Goal: Task Accomplishment & Management: Complete application form

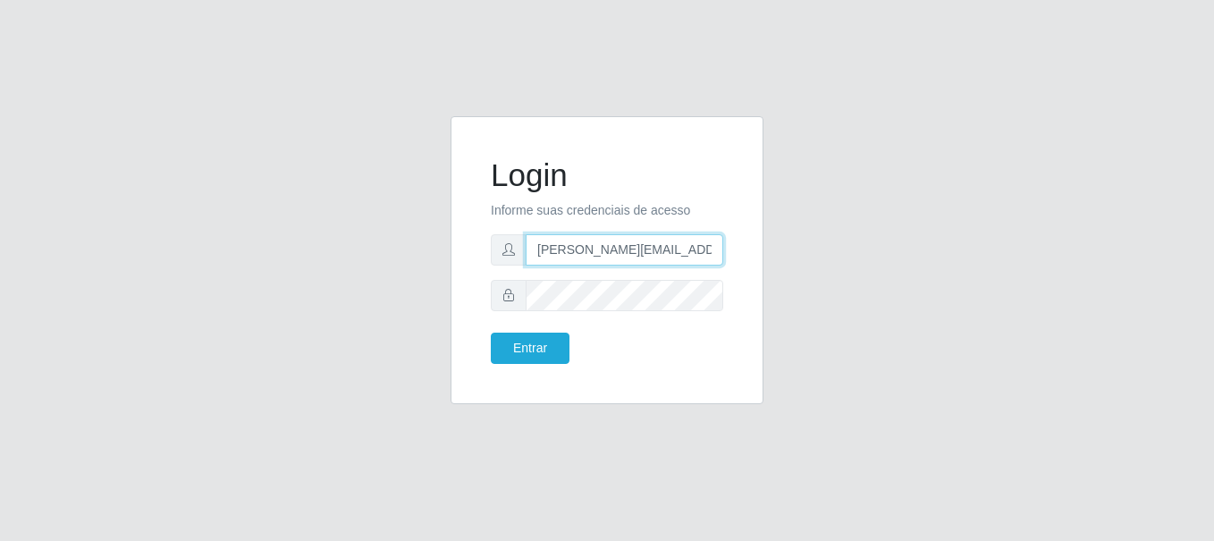
type input "[PERSON_NAME][EMAIL_ADDRESS][PERSON_NAME][DOMAIN_NAME]"
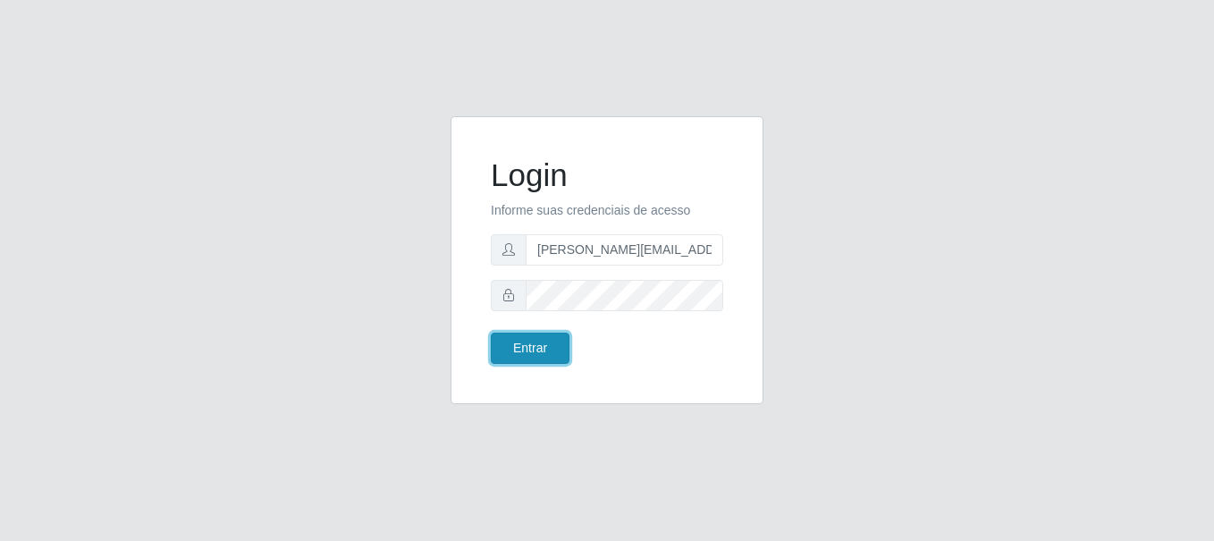
click at [529, 348] on button "Entrar" at bounding box center [530, 347] width 79 height 31
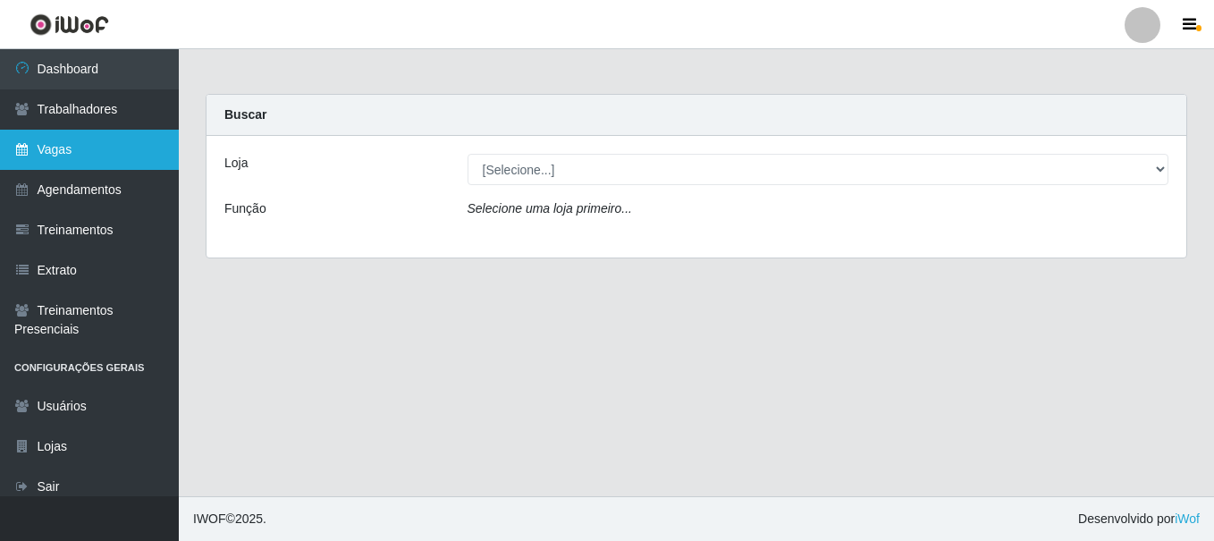
click at [89, 149] on link "Vagas" at bounding box center [89, 150] width 179 height 40
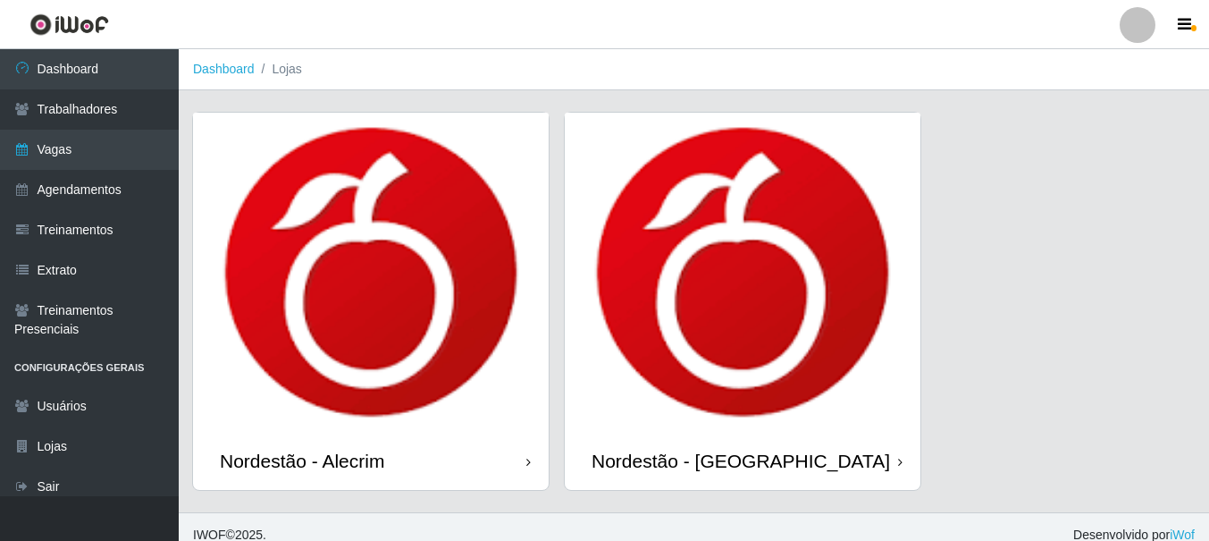
click at [306, 460] on div "Nordestão - Alecrim" at bounding box center [302, 461] width 164 height 22
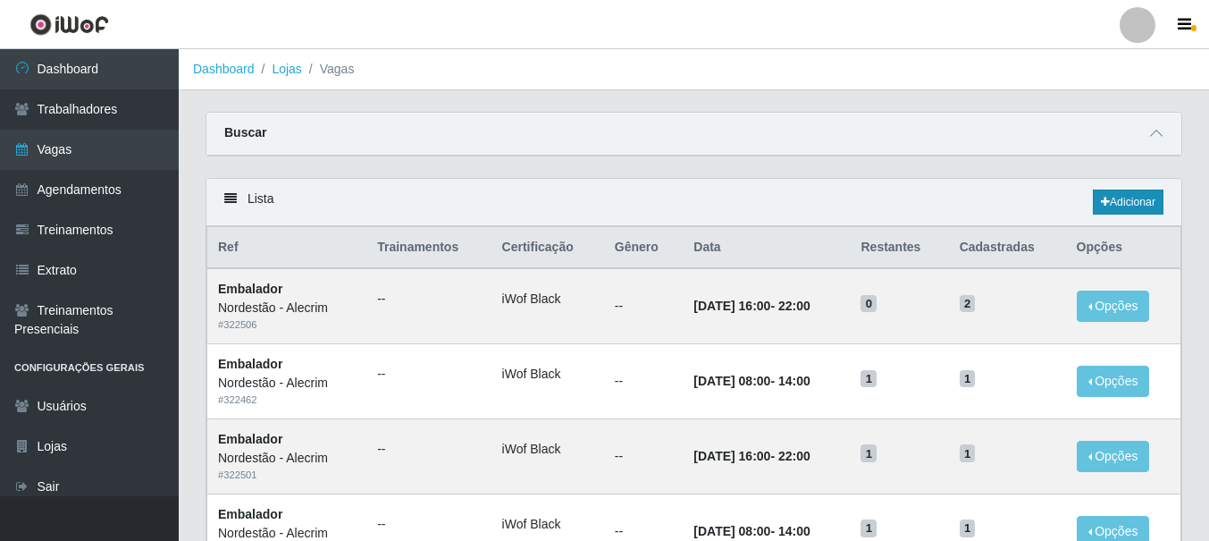
click at [1126, 203] on link "Adicionar" at bounding box center [1128, 201] width 71 height 25
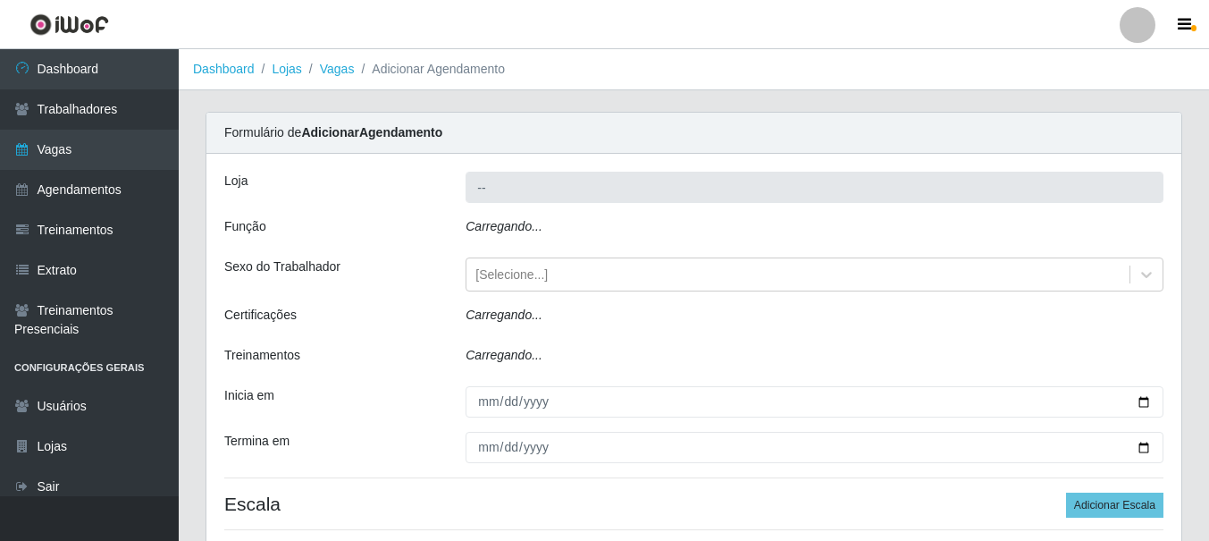
type input "Nordestão - Alecrim"
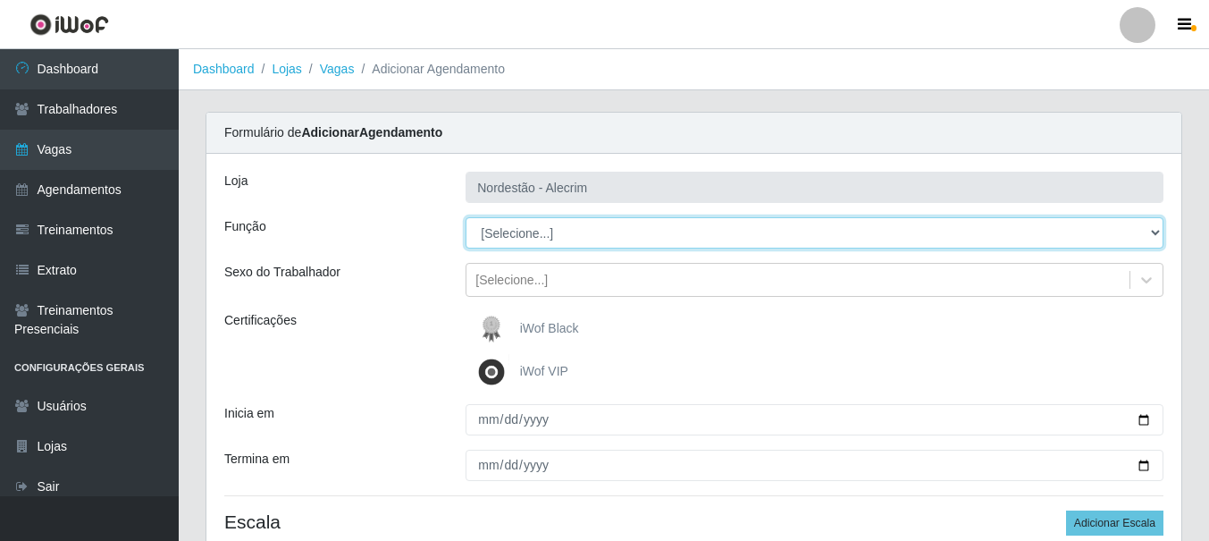
select select "1"
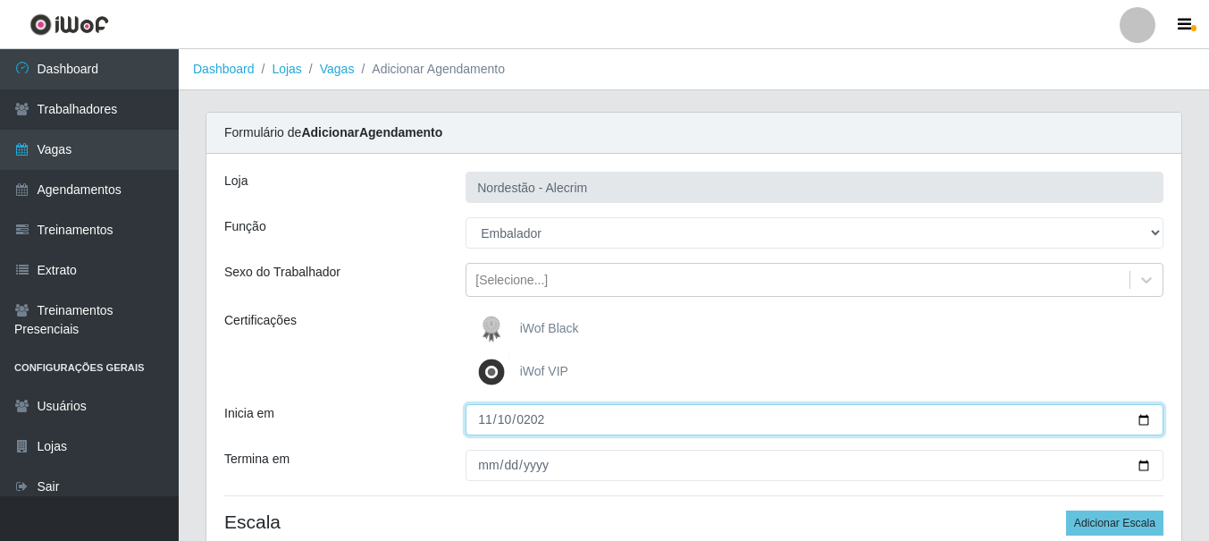
type input "[DATE]"
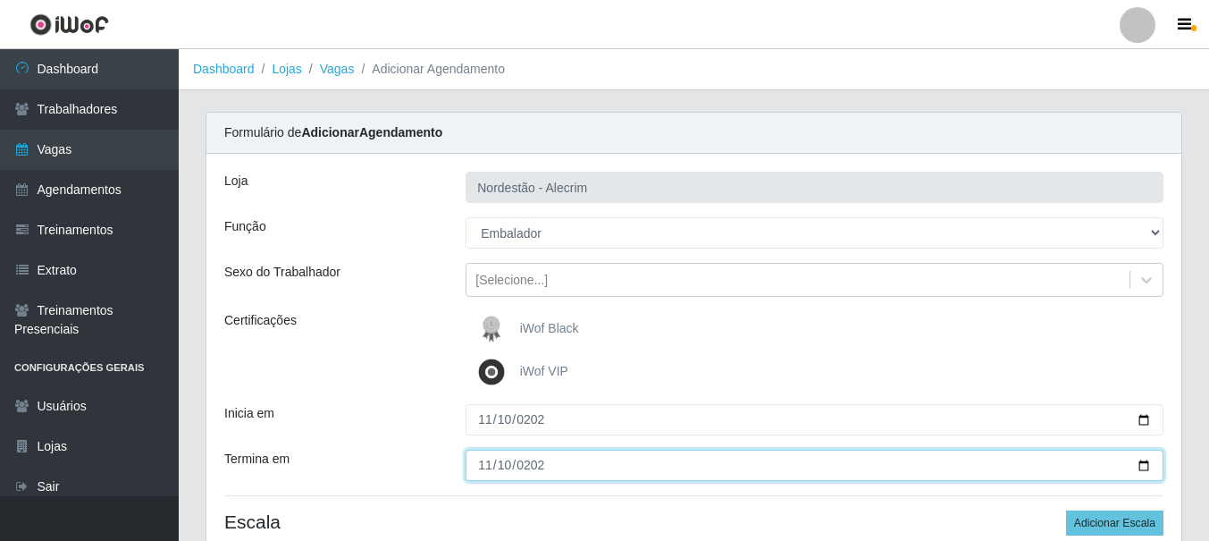
type input "[DATE]"
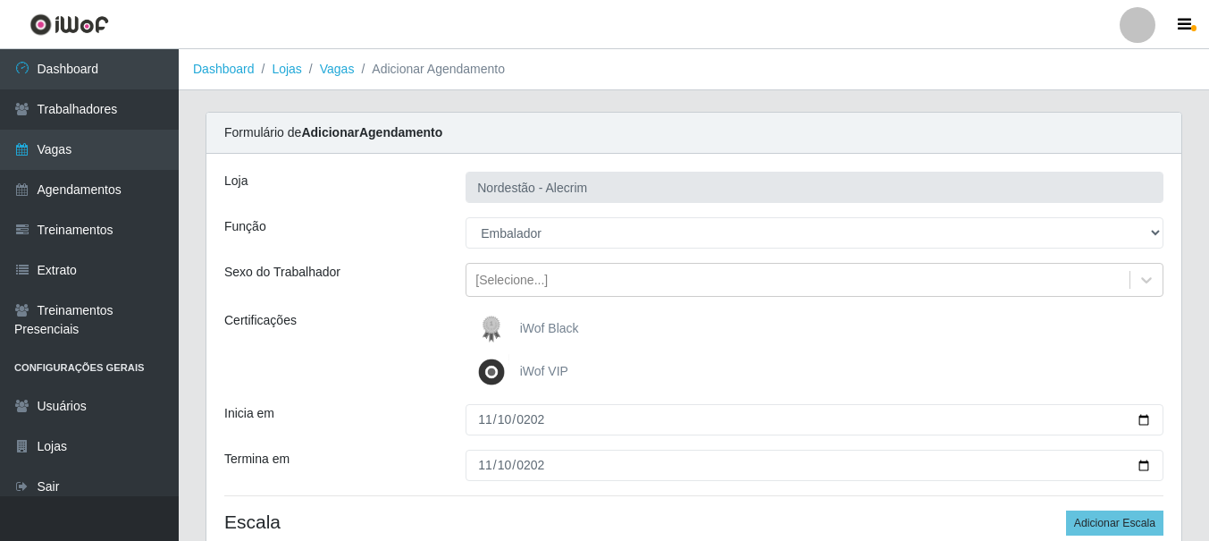
click at [814, 329] on div "iWof Black" at bounding box center [815, 329] width 698 height 36
click at [1116, 523] on button "Adicionar Escala" at bounding box center [1114, 522] width 97 height 25
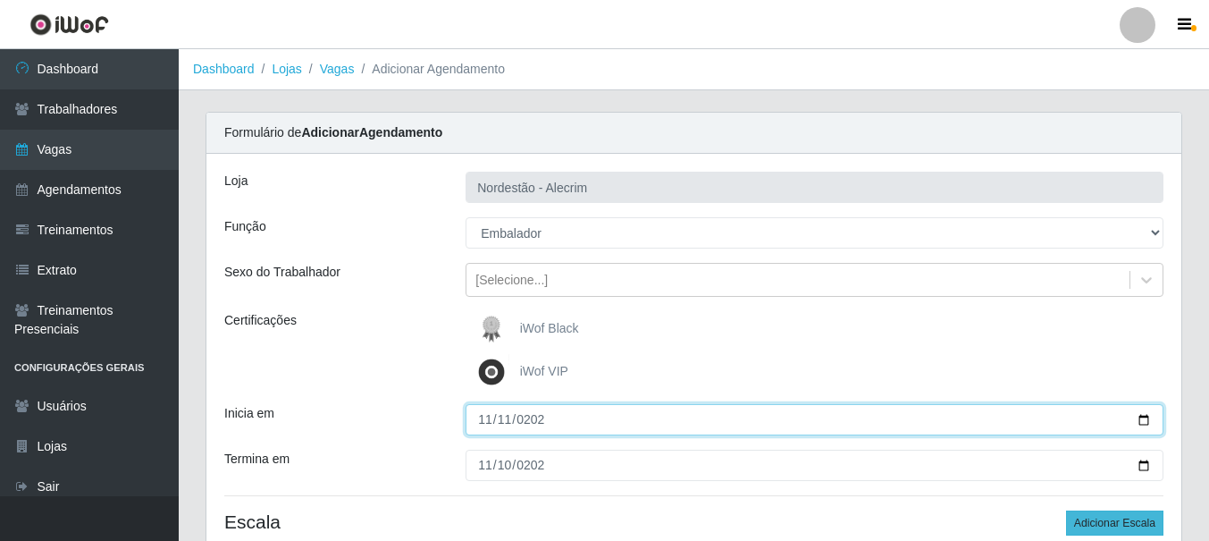
type input "[DATE]"
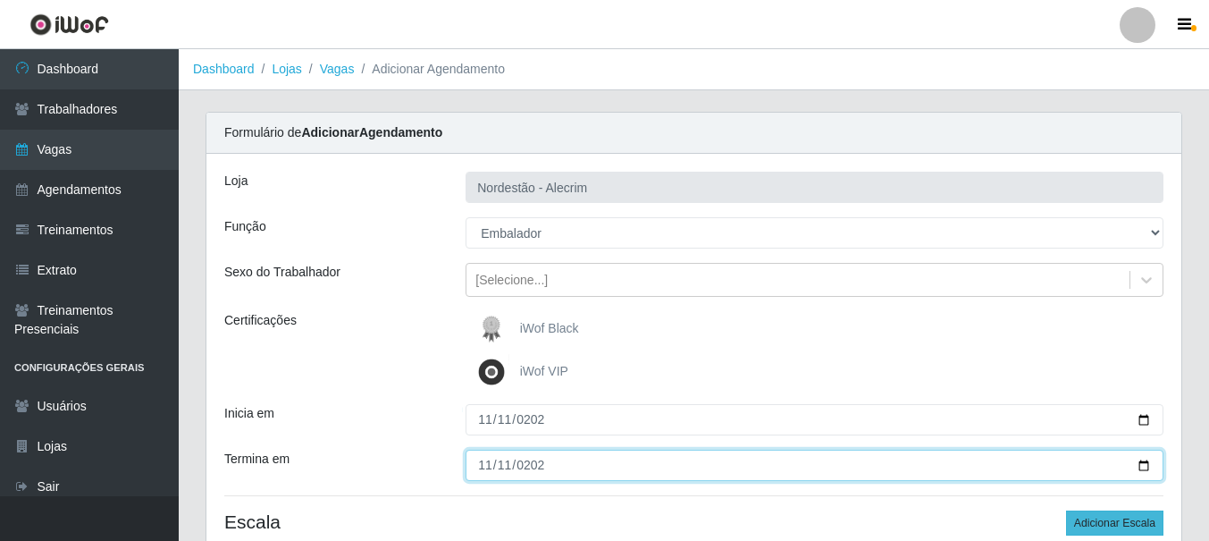
type input "[DATE]"
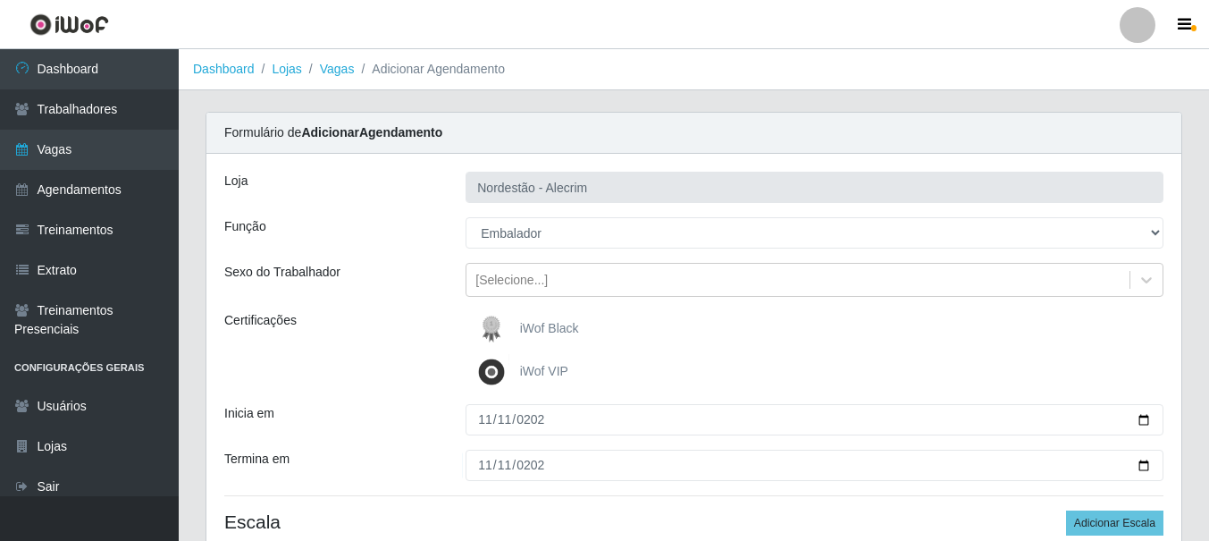
click at [814, 329] on div "iWof Black" at bounding box center [815, 329] width 698 height 36
click at [1116, 523] on button "Adicionar Escala" at bounding box center [1114, 522] width 97 height 25
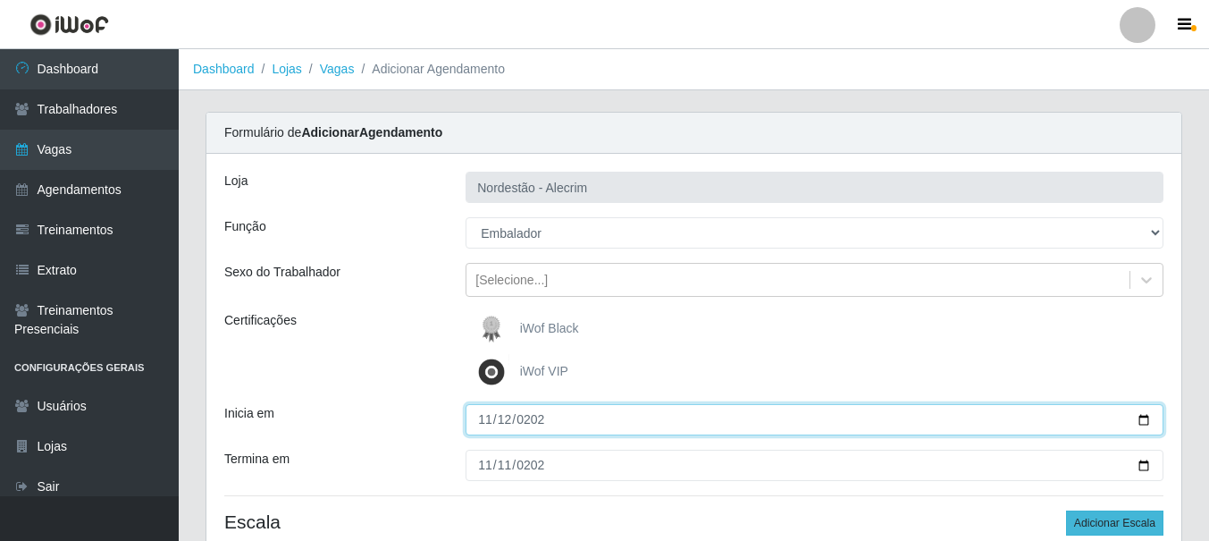
type input "[DATE]"
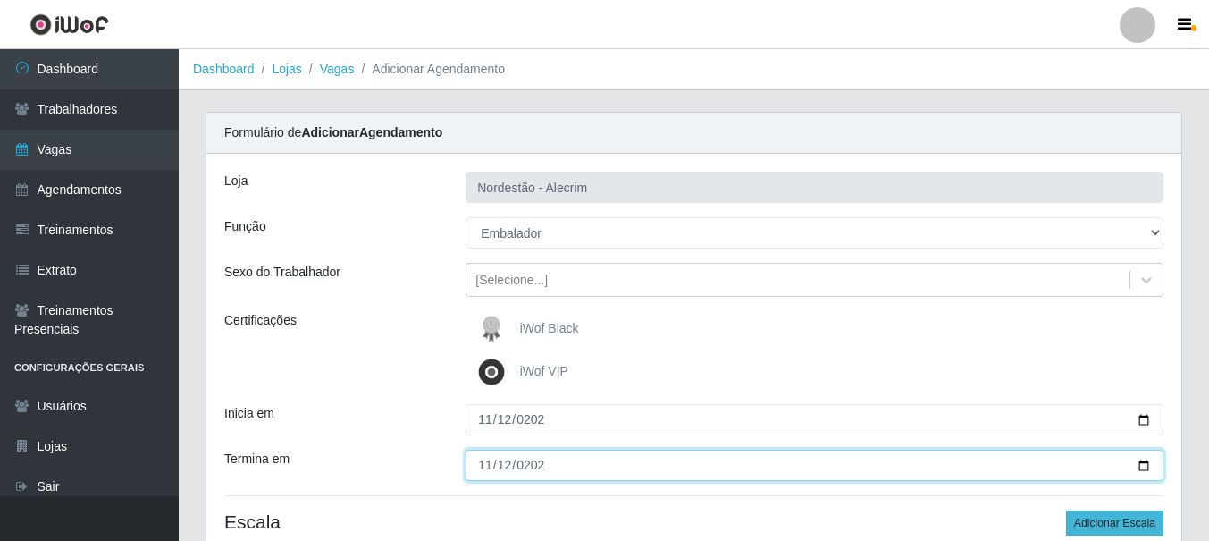
type input "[DATE]"
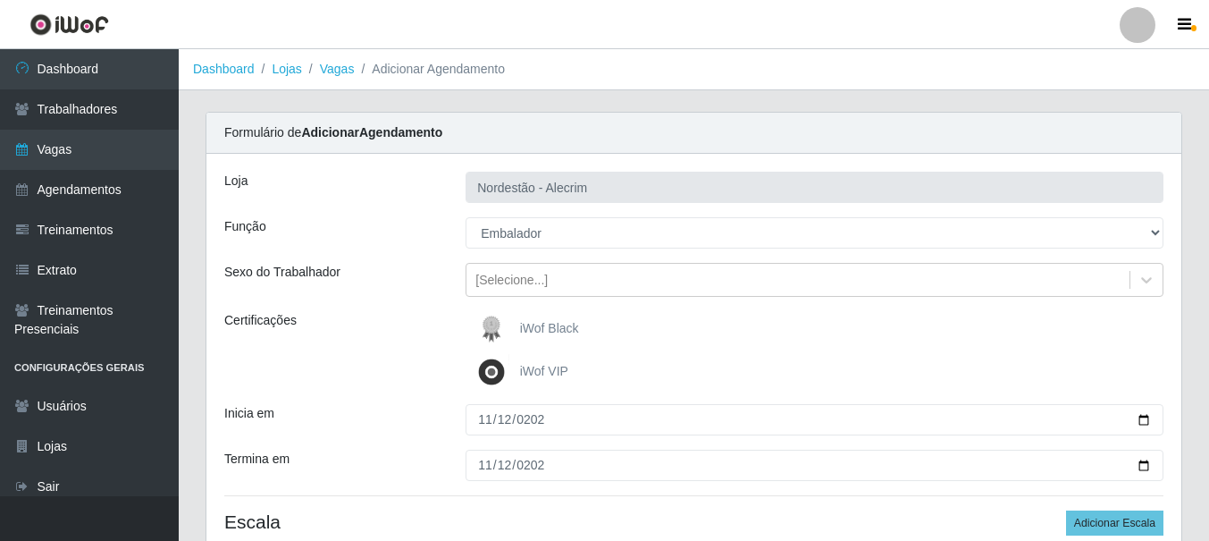
click at [814, 329] on div "iWof Black" at bounding box center [815, 329] width 698 height 36
click at [1116, 523] on button "Adicionar Escala" at bounding box center [1114, 522] width 97 height 25
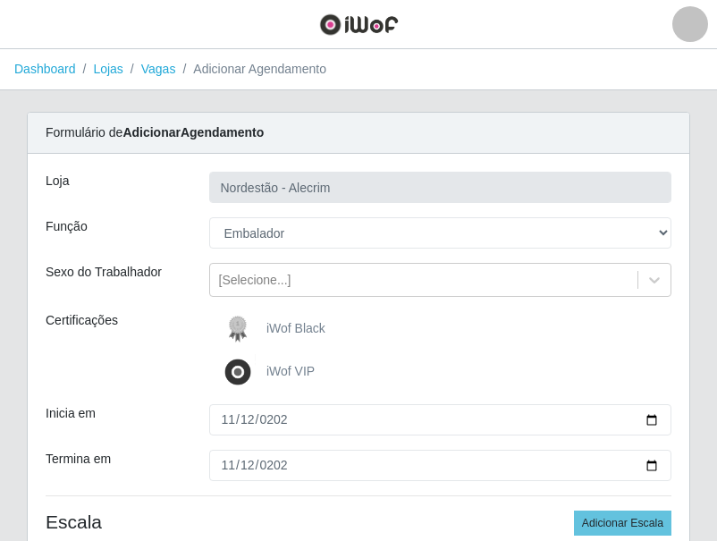
click at [547, 324] on div "iWof Black" at bounding box center [440, 329] width 463 height 36
click at [307, 329] on span "iWof Black" at bounding box center [295, 328] width 59 height 14
click at [0, 0] on input "iWof Black" at bounding box center [0, 0] width 0 height 0
click at [307, 329] on span "iWof Black" at bounding box center [295, 328] width 59 height 14
click at [0, 0] on input "iWof Black" at bounding box center [0, 0] width 0 height 0
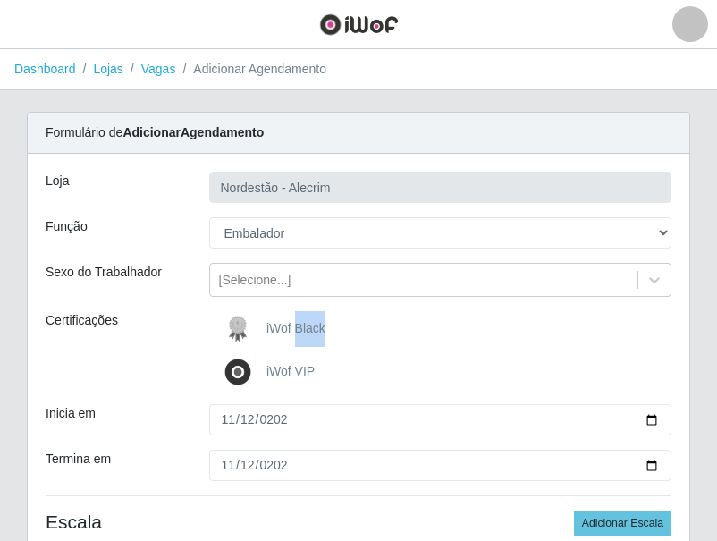
click at [307, 329] on span "iWof Black" at bounding box center [295, 328] width 59 height 14
click at [0, 0] on input "iWof Black" at bounding box center [0, 0] width 0 height 0
click at [307, 329] on span "iWof Black" at bounding box center [295, 328] width 59 height 14
click at [0, 0] on input "iWof Black" at bounding box center [0, 0] width 0 height 0
click at [307, 329] on span "iWof Black" at bounding box center [295, 328] width 59 height 14
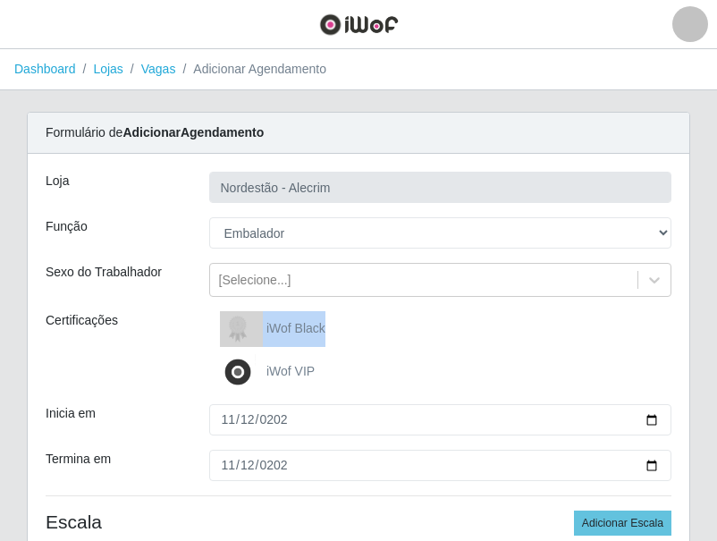
click at [0, 0] on input "iWof Black" at bounding box center [0, 0] width 0 height 0
click at [273, 324] on span "iWof Black" at bounding box center [295, 328] width 59 height 14
click at [0, 0] on input "iWof Black" at bounding box center [0, 0] width 0 height 0
click at [265, 339] on label "iWof Black" at bounding box center [272, 329] width 105 height 36
click at [0, 0] on input "iWof Black" at bounding box center [0, 0] width 0 height 0
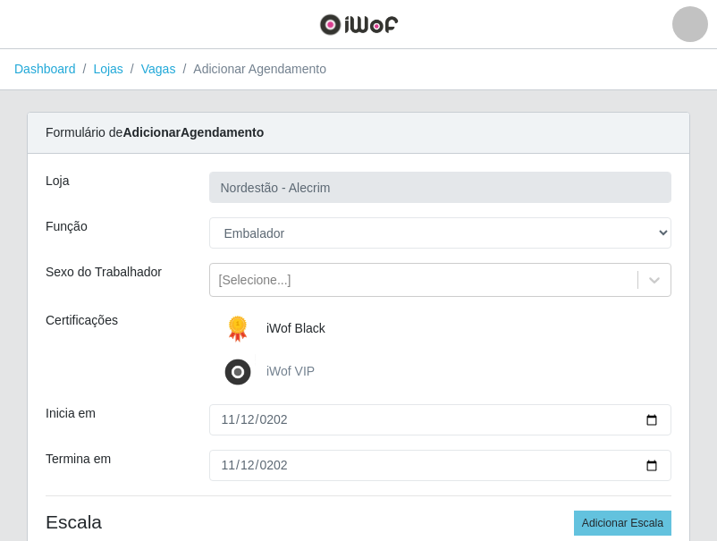
click at [261, 339] on img at bounding box center [241, 329] width 43 height 36
click at [0, 0] on input "iWof Black" at bounding box center [0, 0] width 0 height 0
click at [261, 339] on img at bounding box center [241, 329] width 43 height 36
click at [0, 0] on input "iWof Black" at bounding box center [0, 0] width 0 height 0
click at [292, 339] on label "iWof Black" at bounding box center [272, 329] width 105 height 36
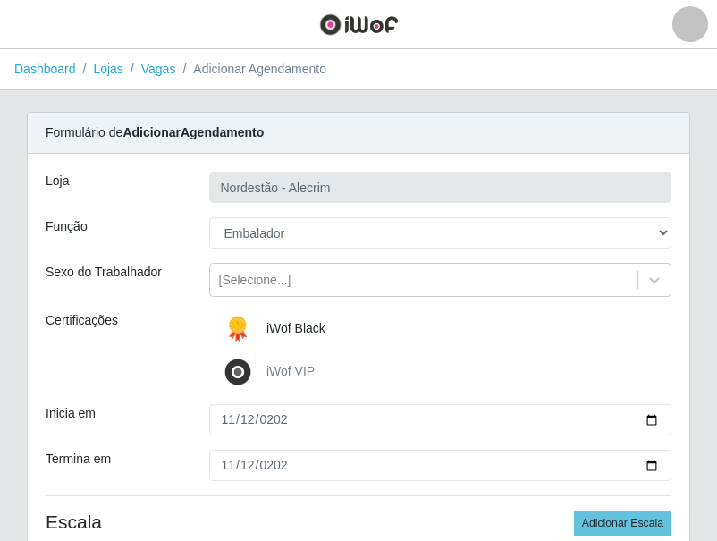
click at [0, 0] on input "iWof Black" at bounding box center [0, 0] width 0 height 0
click at [292, 339] on label "iWof Black" at bounding box center [272, 329] width 105 height 36
click at [0, 0] on input "iWof Black" at bounding box center [0, 0] width 0 height 0
click at [277, 329] on span "iWof Black" at bounding box center [295, 328] width 59 height 14
click at [0, 0] on input "iWof Black" at bounding box center [0, 0] width 0 height 0
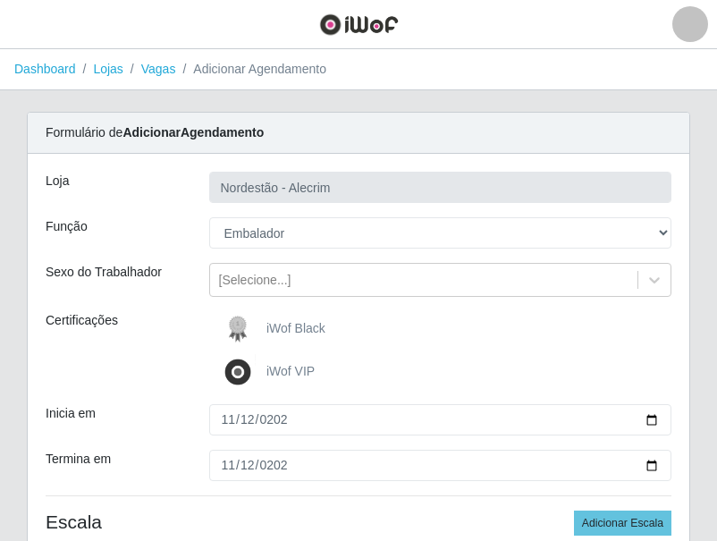
click at [277, 328] on span "iWof Black" at bounding box center [295, 328] width 59 height 14
click at [0, 0] on input "iWof Black" at bounding box center [0, 0] width 0 height 0
click at [277, 329] on span "iWof Black" at bounding box center [295, 328] width 59 height 14
click at [0, 0] on input "iWof Black" at bounding box center [0, 0] width 0 height 0
click at [277, 330] on span "iWof Black" at bounding box center [295, 328] width 59 height 14
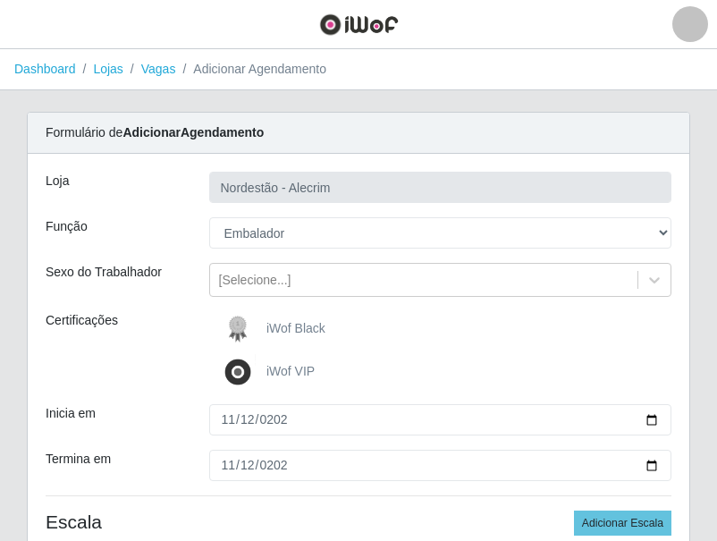
click at [0, 0] on input "iWof Black" at bounding box center [0, 0] width 0 height 0
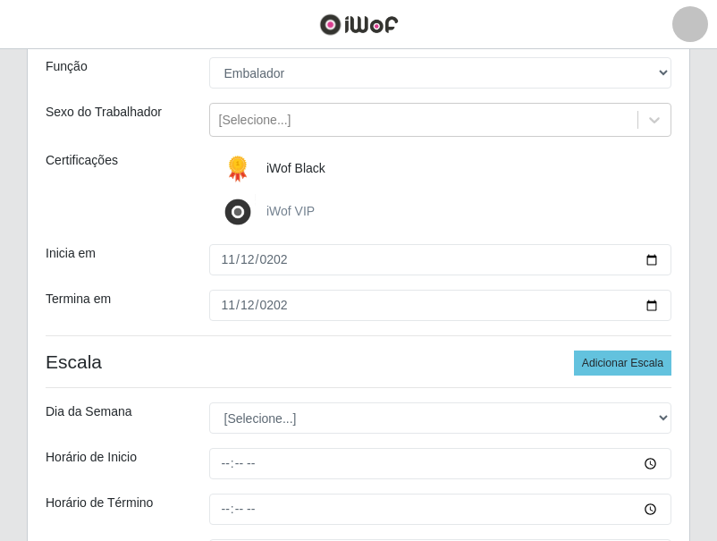
scroll to position [179, 0]
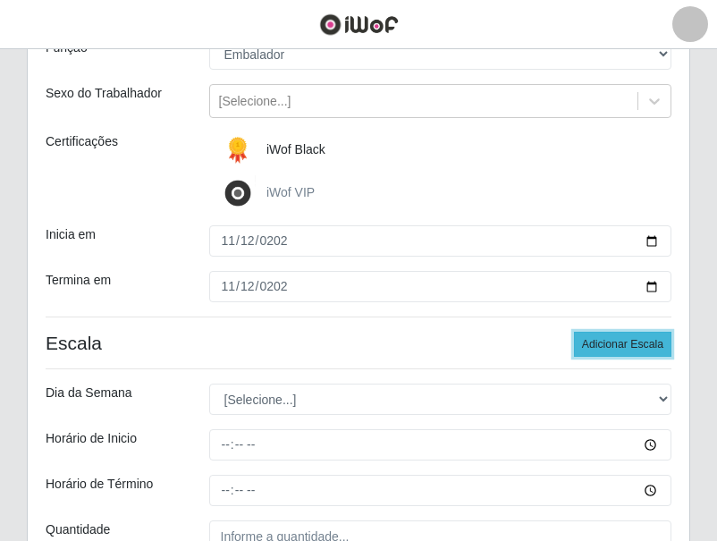
click at [643, 338] on button "Adicionar Escala" at bounding box center [622, 344] width 97 height 25
click at [619, 346] on button "Adicionar Escala" at bounding box center [622, 344] width 97 height 25
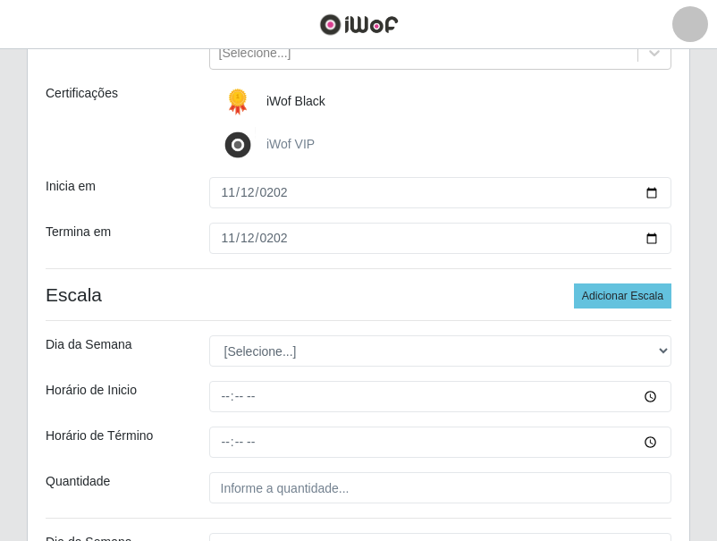
scroll to position [268, 0]
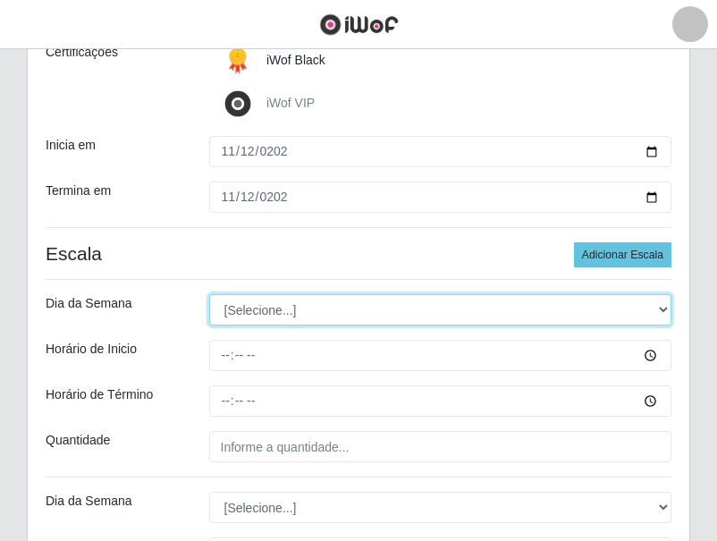
click at [314, 307] on select "[Selecione...] Segunda Terça Quarta Quinta Sexta Sábado Domingo" at bounding box center [440, 309] width 463 height 31
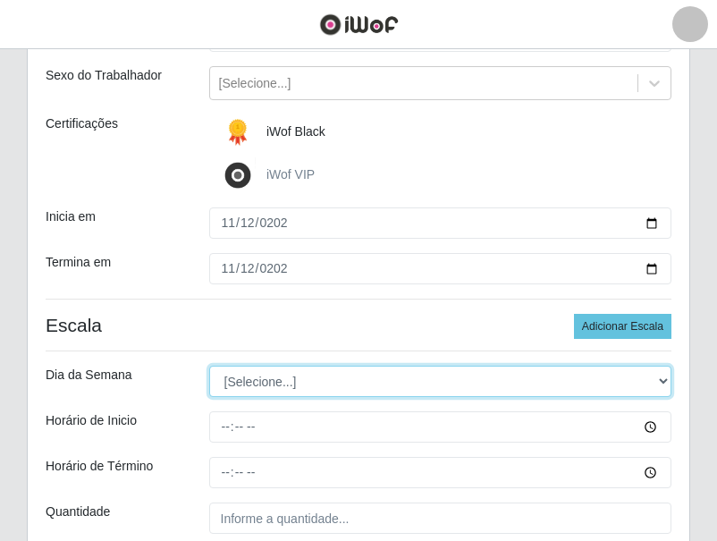
scroll to position [254, 0]
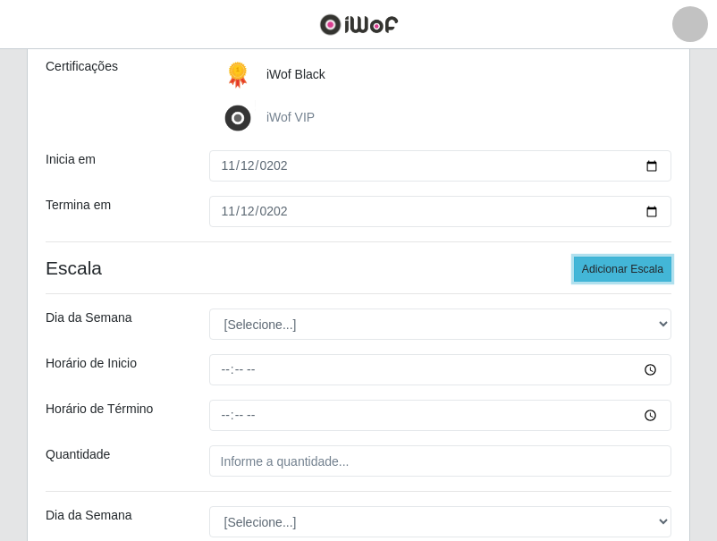
click at [610, 268] on button "Adicionar Escala" at bounding box center [622, 268] width 97 height 25
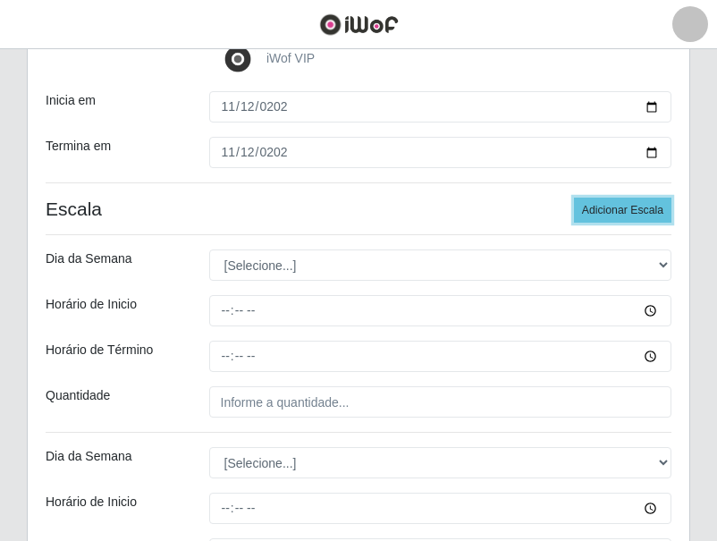
scroll to position [273, 0]
